Goal: Information Seeking & Learning: Learn about a topic

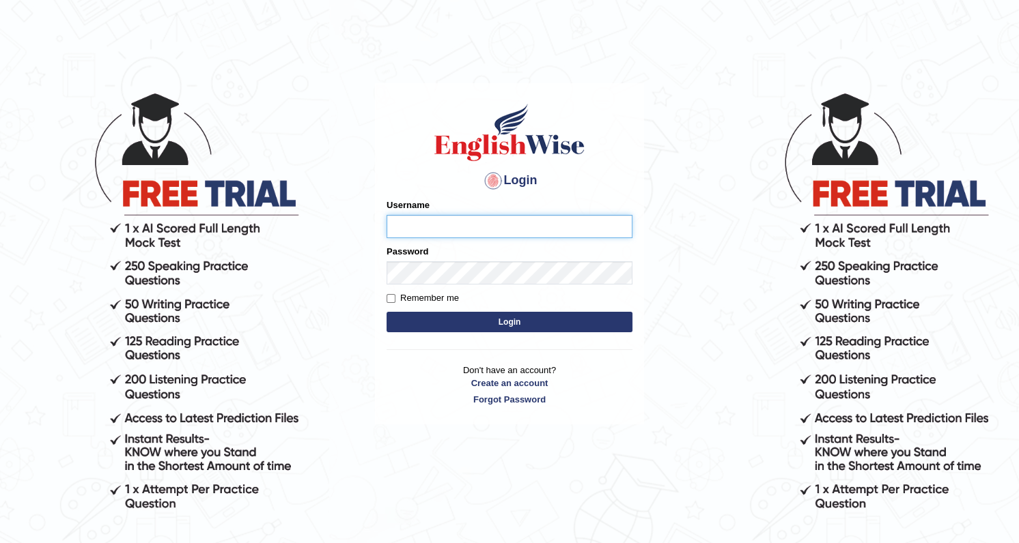
click at [468, 221] on input "Username" at bounding box center [509, 226] width 246 height 23
click at [466, 223] on input "Username" at bounding box center [509, 226] width 246 height 23
type input "alain2025"
click at [386, 312] on button "Login" at bounding box center [509, 322] width 246 height 20
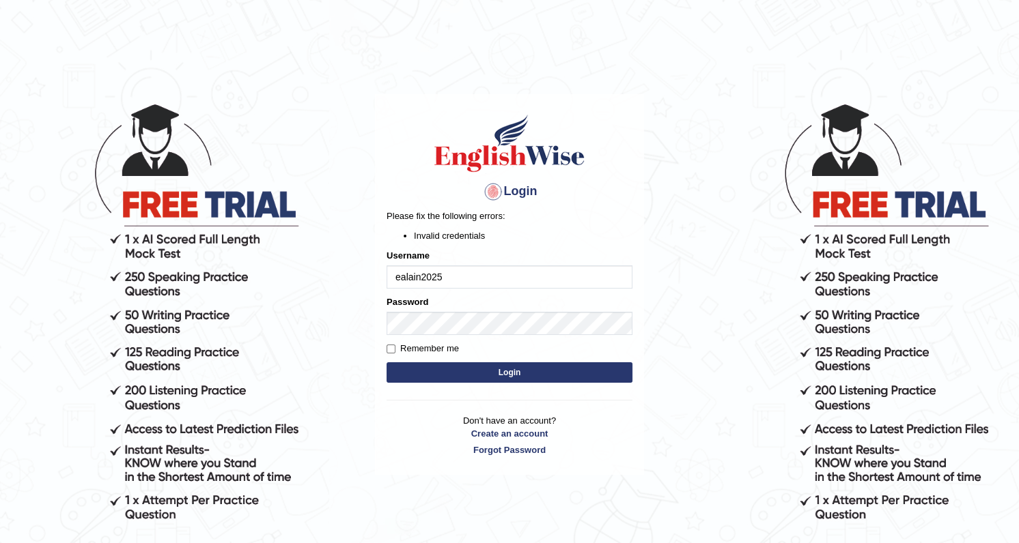
type input "alain2025"
click at [386, 362] on button "Login" at bounding box center [509, 372] width 246 height 20
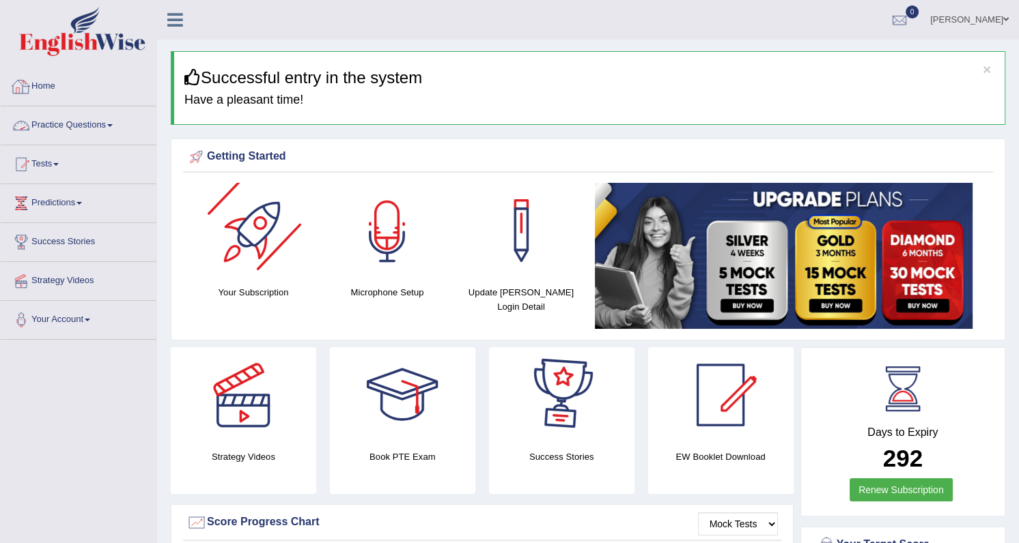
click at [98, 126] on link "Practice Questions" at bounding box center [79, 123] width 156 height 34
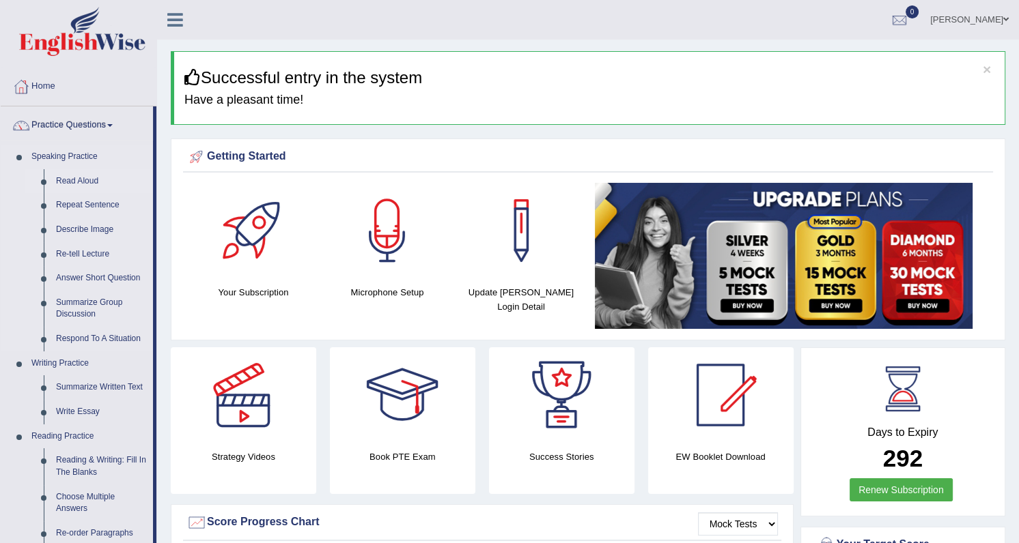
click at [93, 182] on link "Read Aloud" at bounding box center [101, 181] width 103 height 25
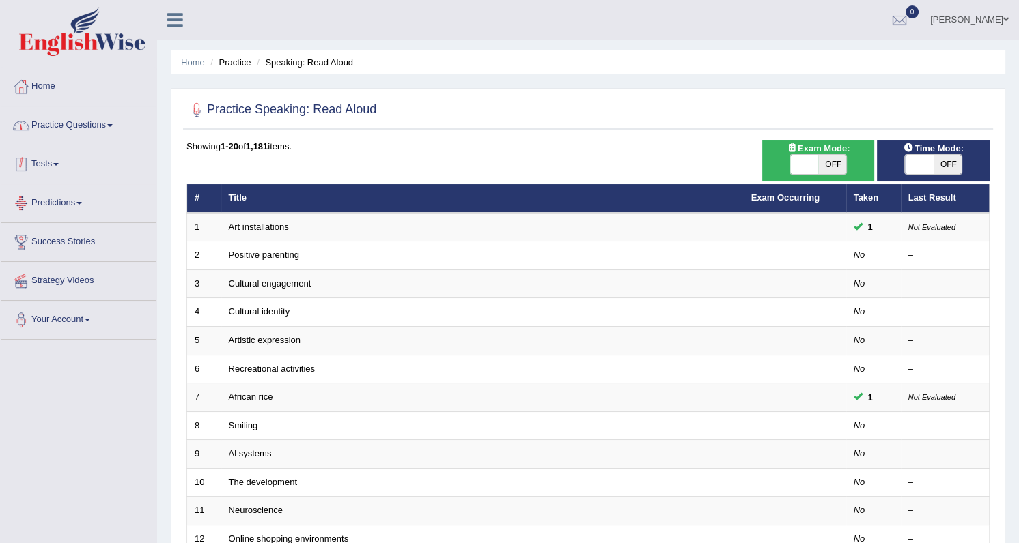
click at [109, 124] on link "Practice Questions" at bounding box center [79, 123] width 156 height 34
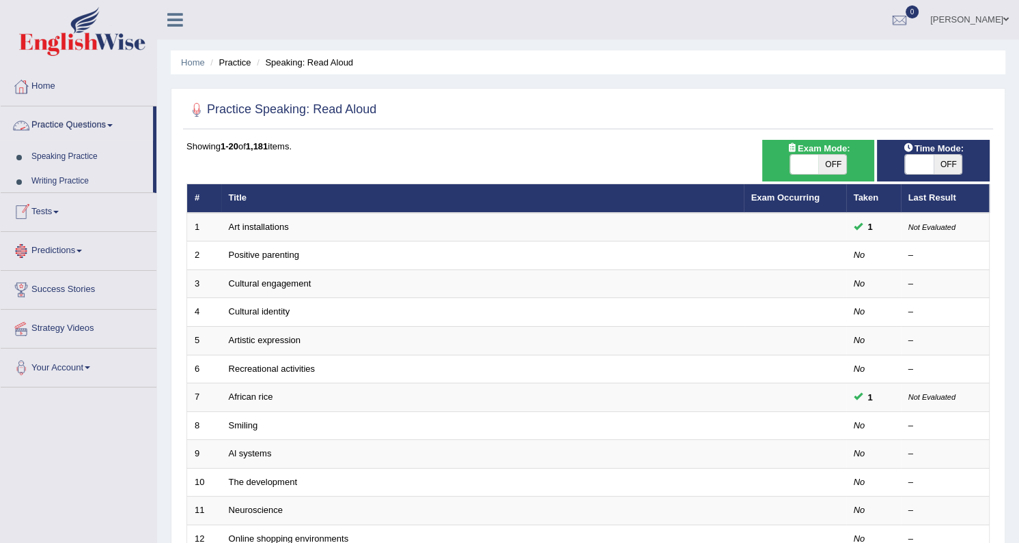
click at [102, 123] on link "Practice Questions" at bounding box center [77, 123] width 152 height 34
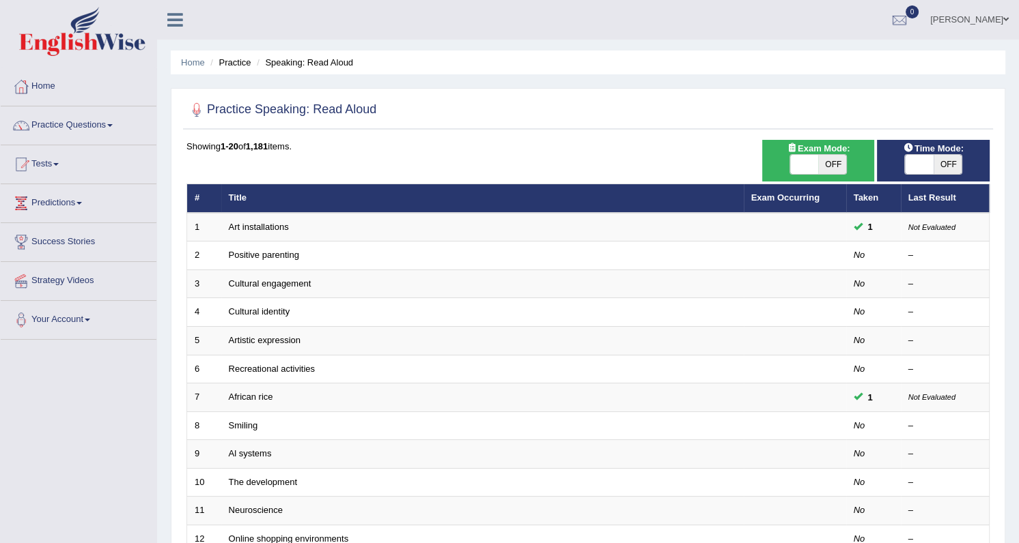
click at [102, 123] on link "Practice Questions" at bounding box center [79, 123] width 156 height 34
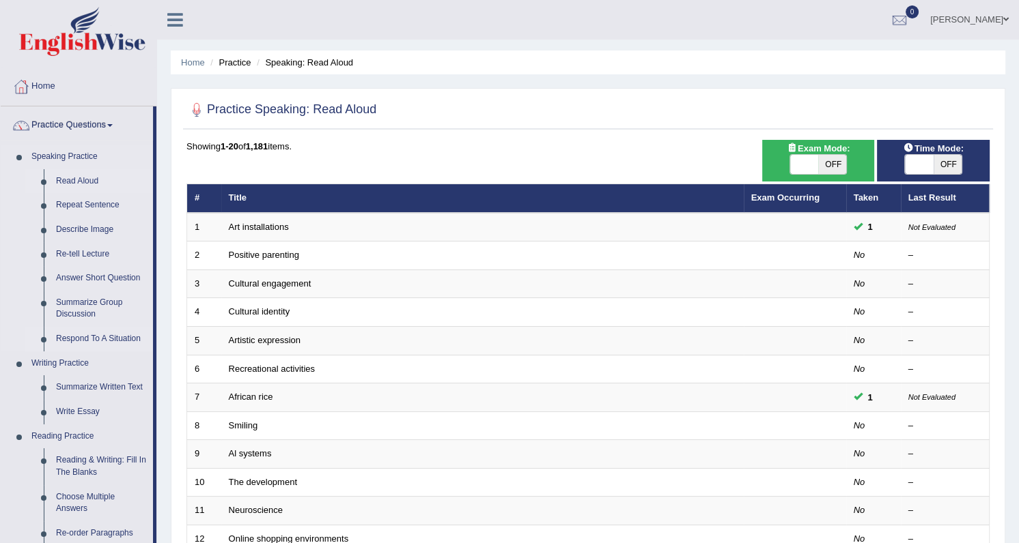
click at [95, 339] on link "Respond To A Situation" at bounding box center [101, 339] width 103 height 25
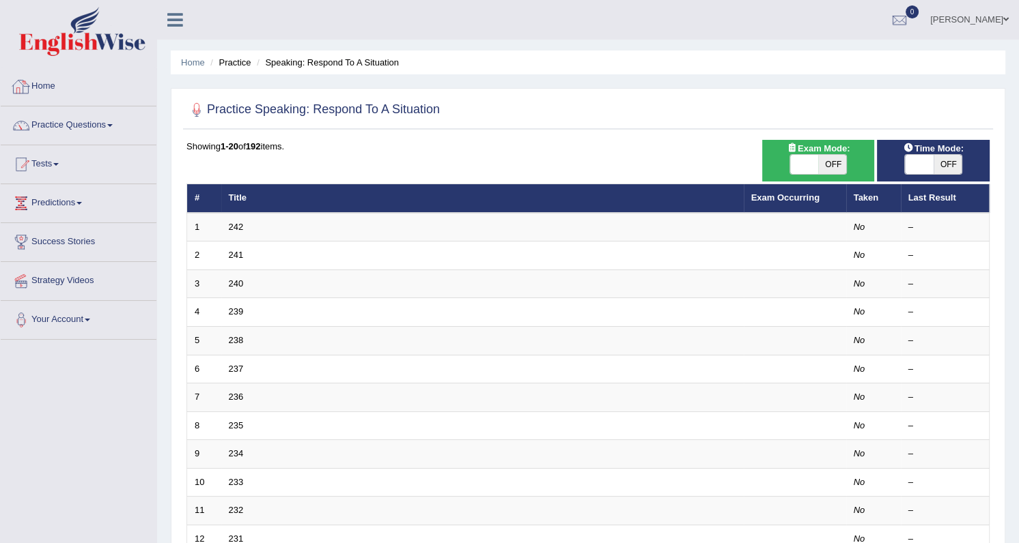
click at [46, 82] on link "Home" at bounding box center [79, 85] width 156 height 34
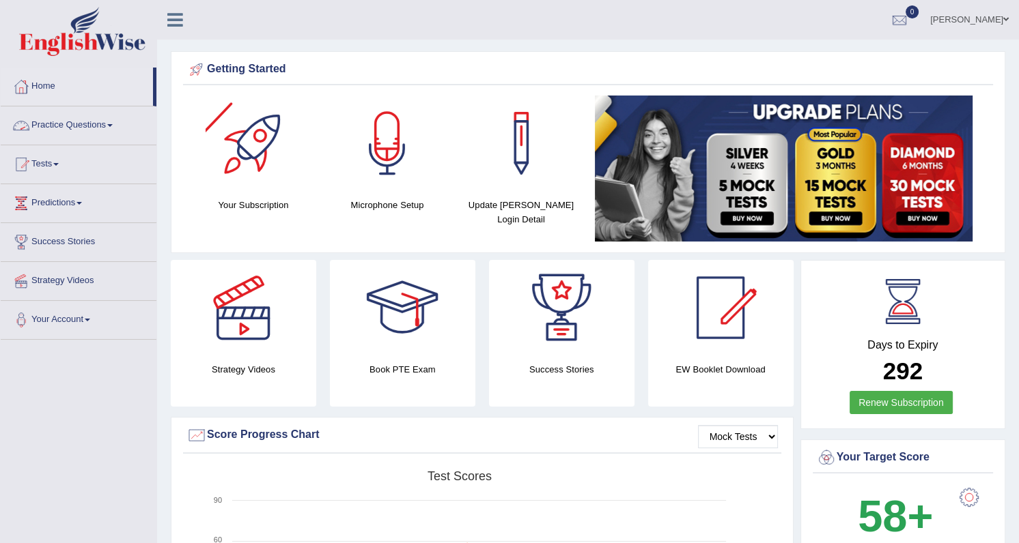
click at [48, 124] on link "Practice Questions" at bounding box center [79, 123] width 156 height 34
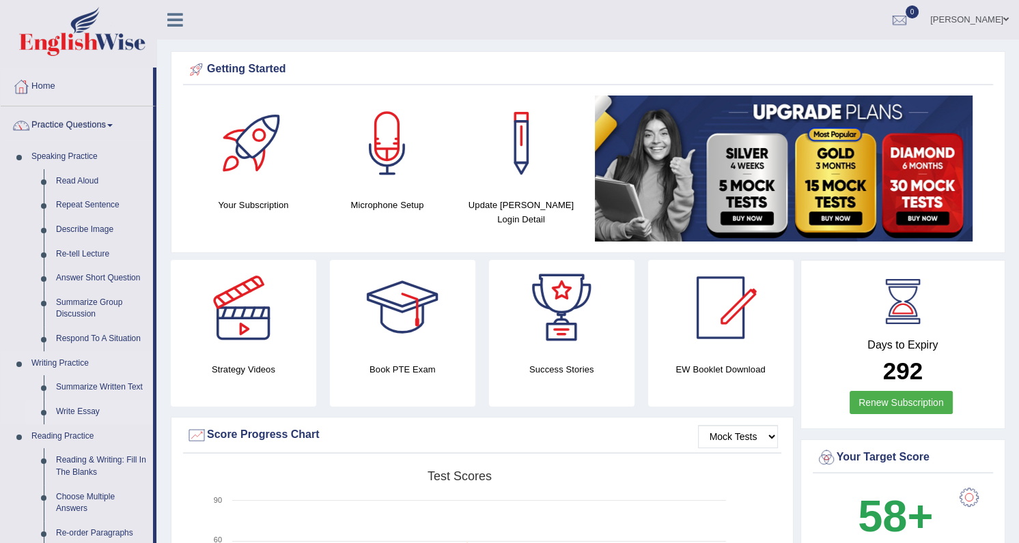
click at [87, 412] on link "Write Essay" at bounding box center [101, 412] width 103 height 25
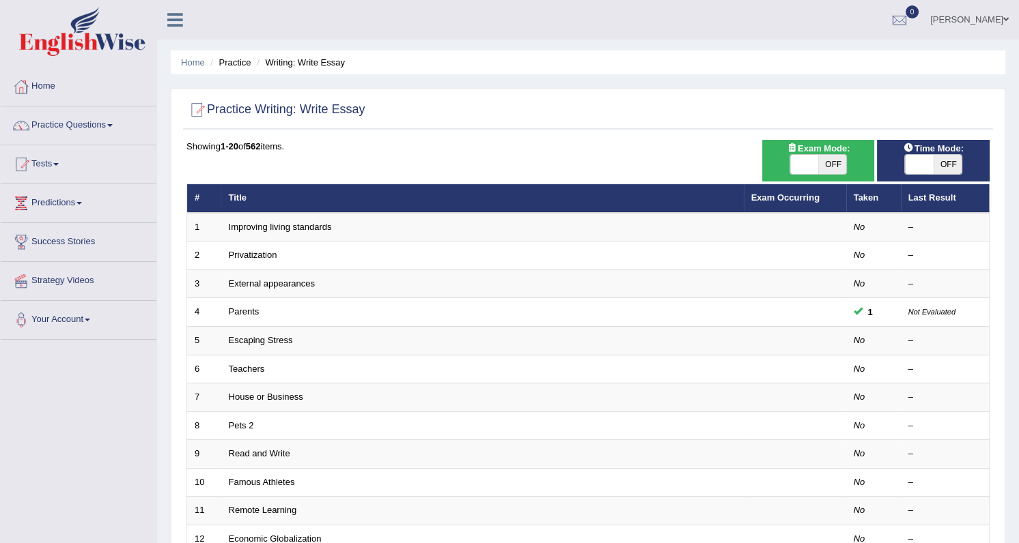
scroll to position [358, 0]
